Goal: Check status

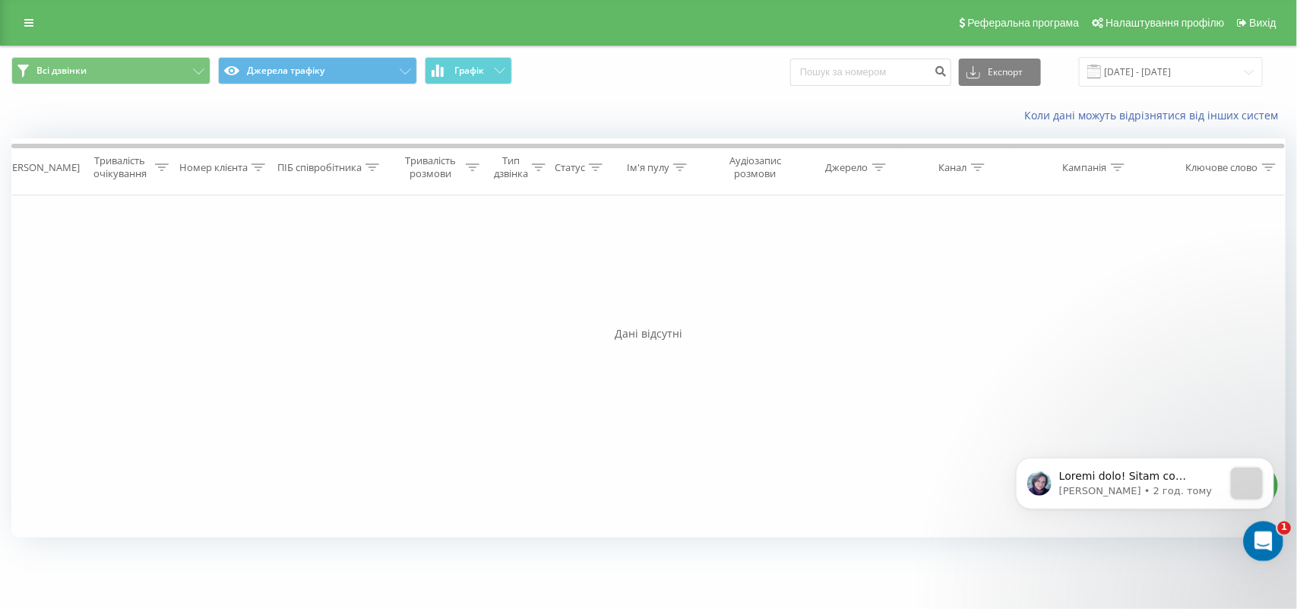
click at [1277, 535] on div "Відкрити програму для спілкування Intercom" at bounding box center [1261, 539] width 50 height 50
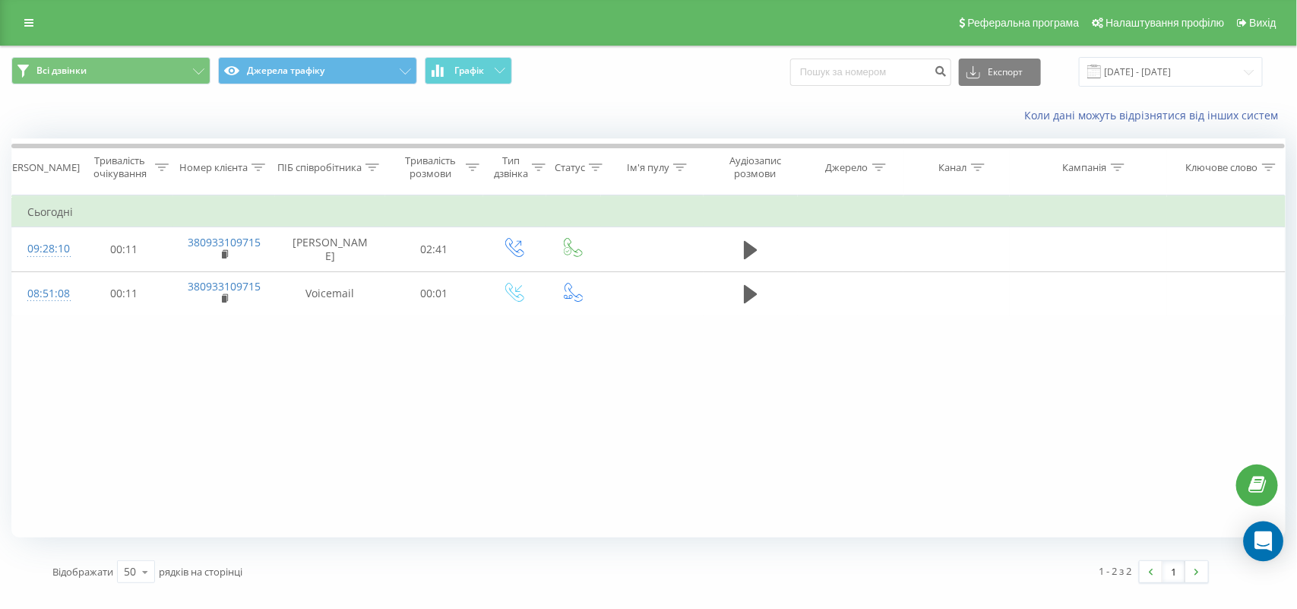
click at [1265, 544] on icon "Open Intercom Messenger" at bounding box center [1263, 541] width 17 height 20
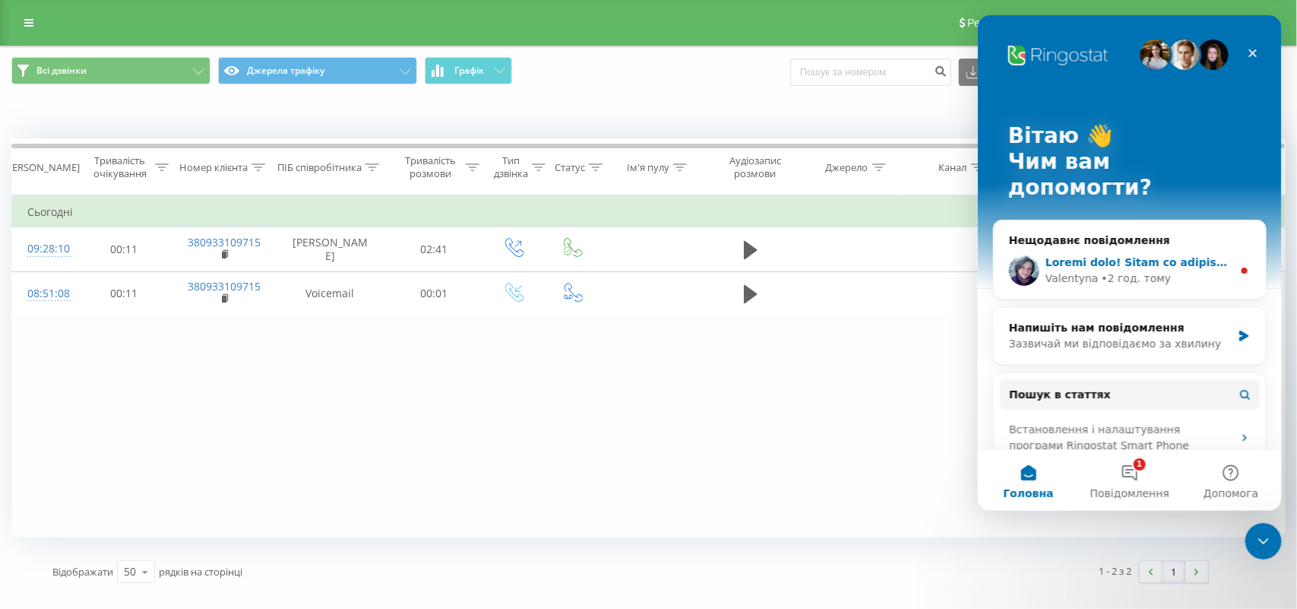
click at [1128, 271] on div "• 2 год. тому" at bounding box center [1136, 279] width 70 height 16
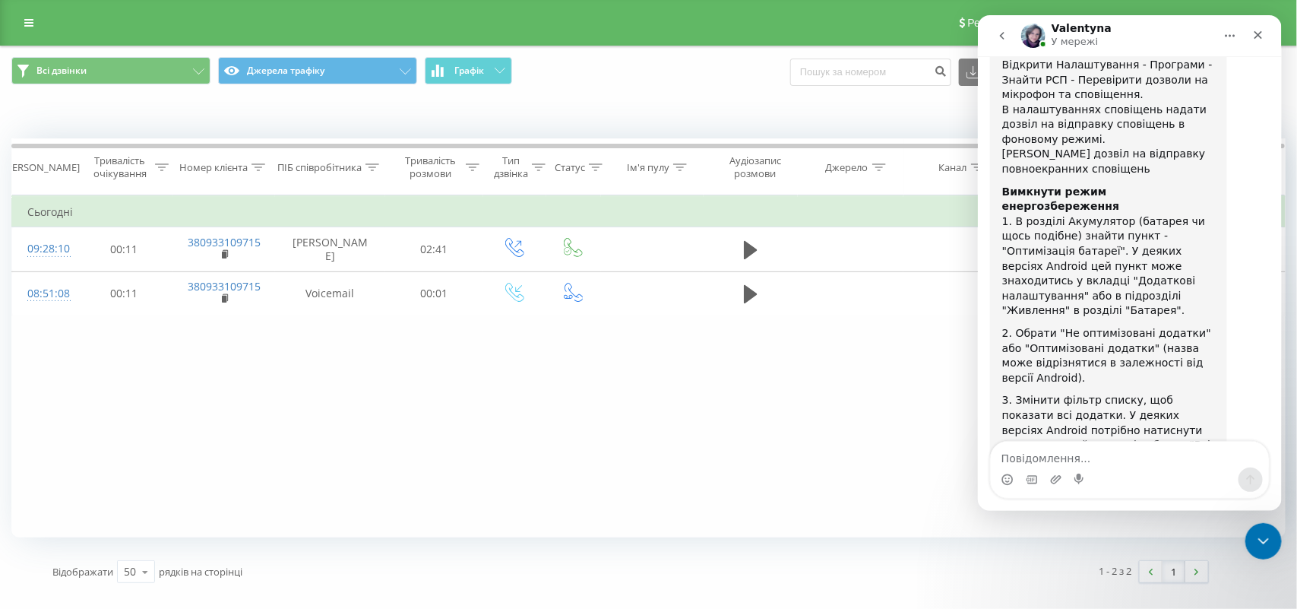
scroll to position [1936, 0]
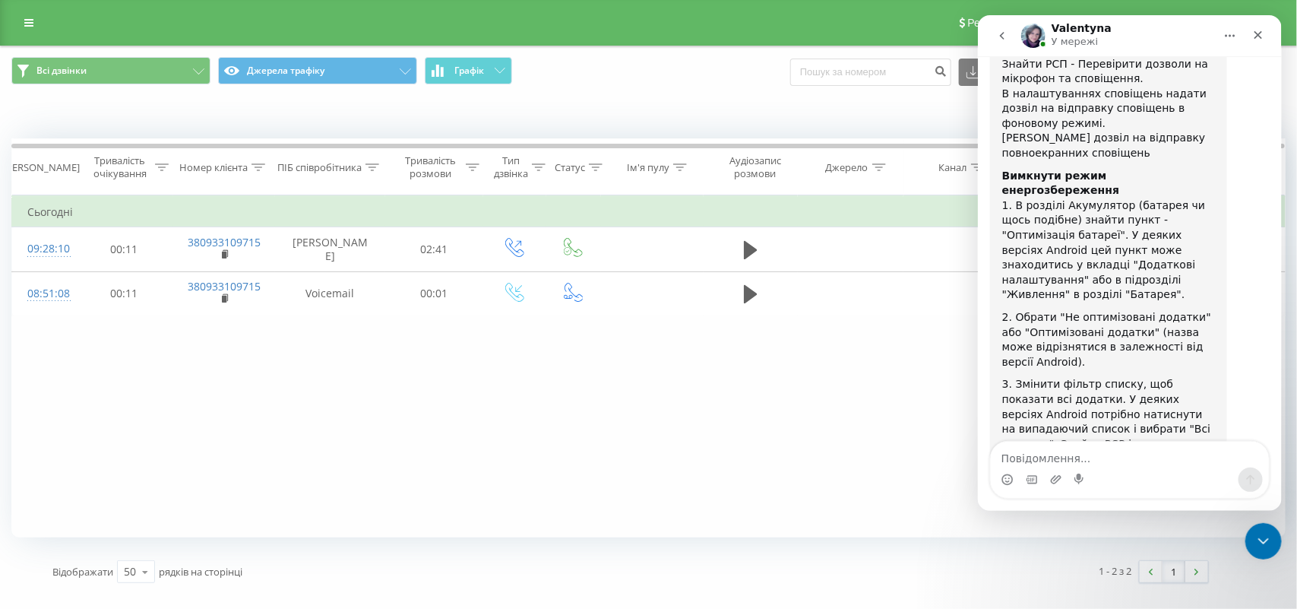
click at [747, 454] on div "Фільтрувати за умовою Дорівнює Скасувати OK Фільтрувати за умовою Містить Скасу…" at bounding box center [648, 366] width 1274 height 342
click at [1267, 33] on div "Закрити" at bounding box center [1257, 34] width 27 height 27
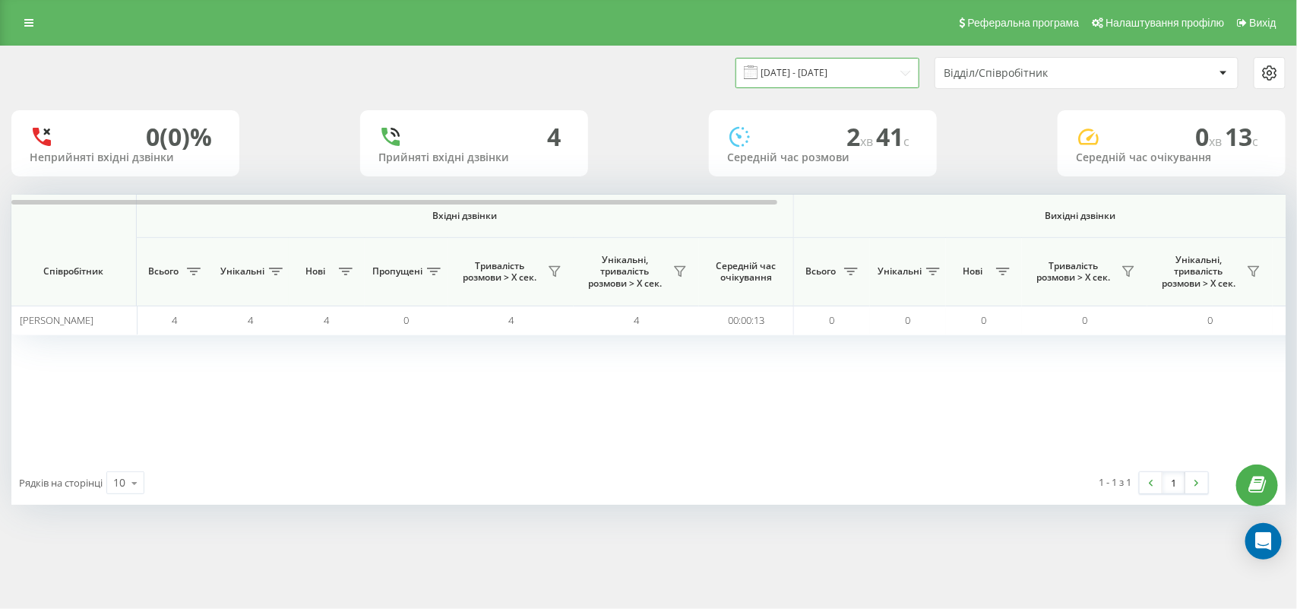
click at [867, 78] on input "[DATE] - [DATE]" at bounding box center [828, 73] width 184 height 30
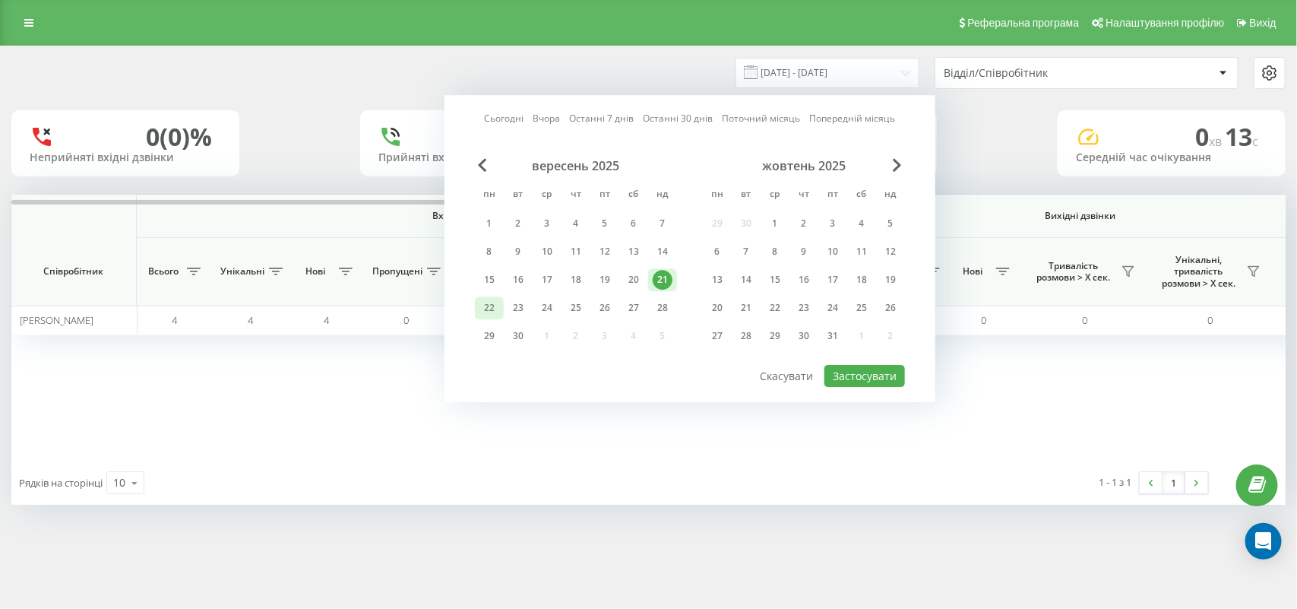
click at [492, 301] on div "22" at bounding box center [490, 308] width 20 height 20
click at [876, 372] on button "Застосувати" at bounding box center [865, 376] width 81 height 22
type input "22.09.2025 - 22.09.2025"
